Goal: Check status

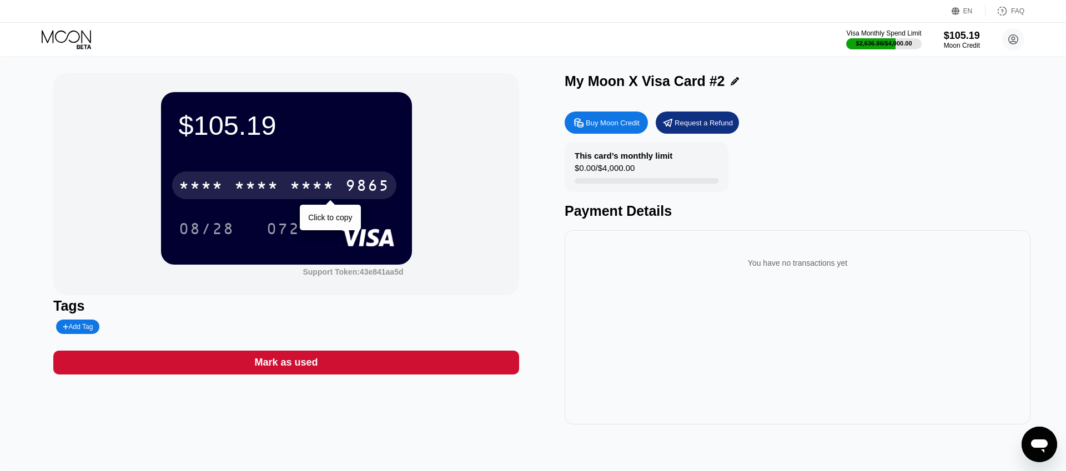
click at [348, 180] on div "9865" at bounding box center [367, 187] width 44 height 18
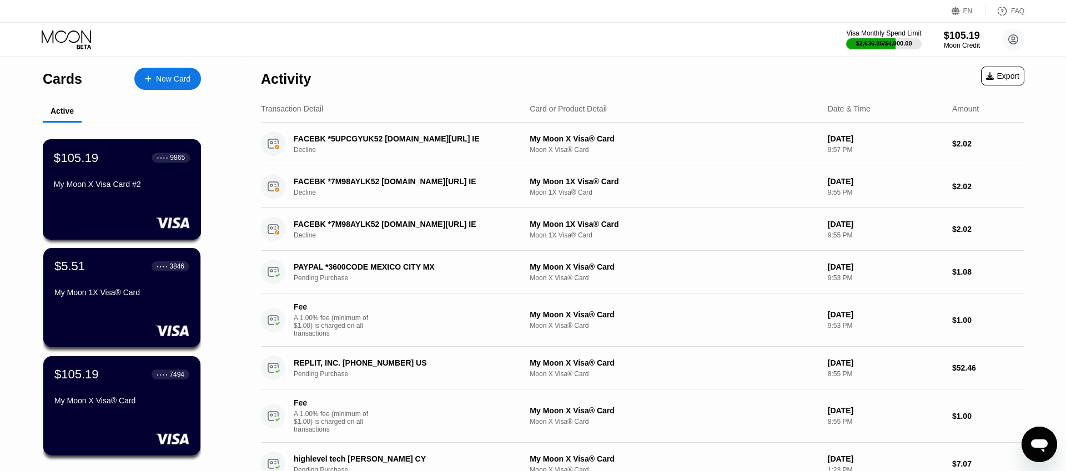
click at [138, 173] on div "$105.19 ● ● ● ● 9865 My Moon X Visa Card #2" at bounding box center [122, 171] width 136 height 43
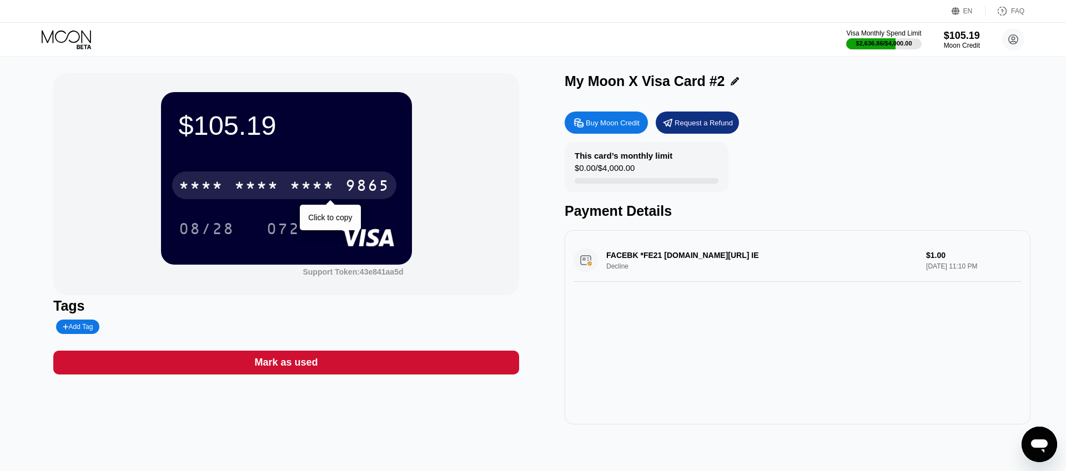
click at [268, 179] on div "* * * *" at bounding box center [256, 187] width 44 height 18
